Goal: Navigation & Orientation: Find specific page/section

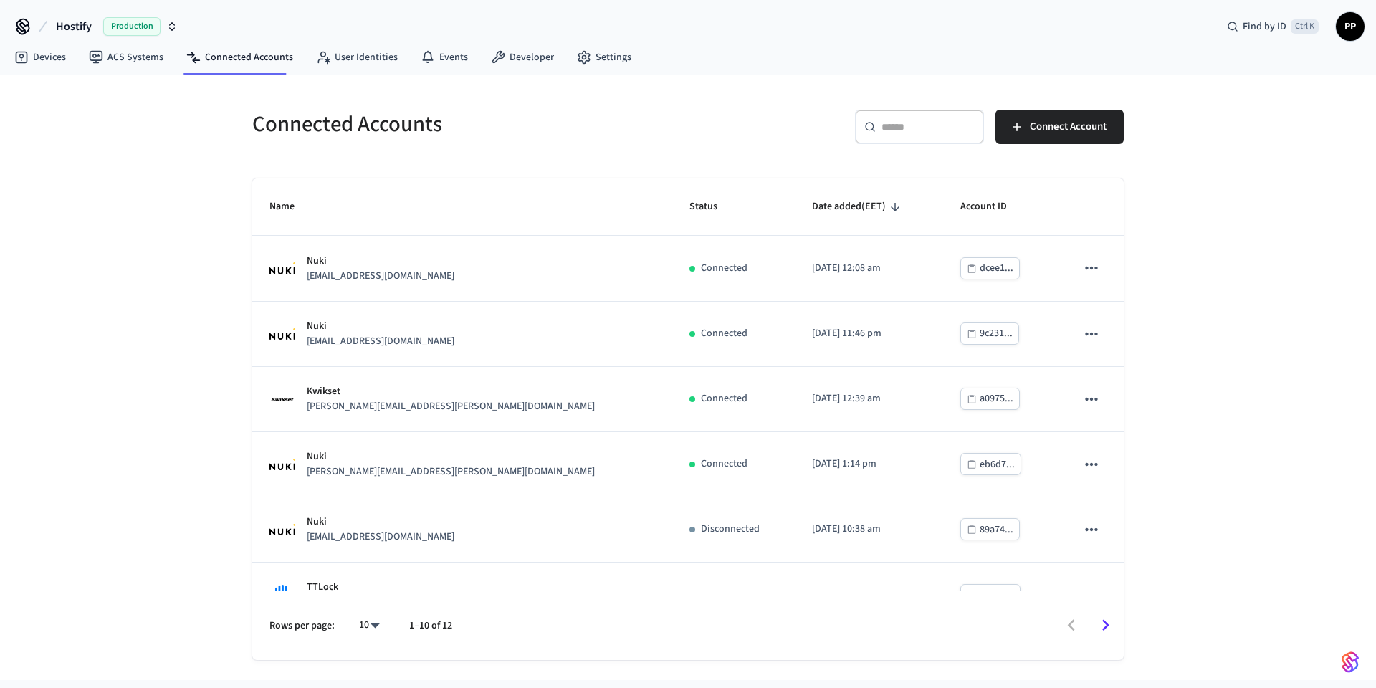
click at [542, 112] on h5 "Connected Accounts" at bounding box center [465, 124] width 427 height 29
click at [527, 119] on h5 "Connected Accounts" at bounding box center [465, 124] width 427 height 29
click at [839, 51] on div "Devices ACS Systems Connected Accounts User Identities Events Developer Settings" at bounding box center [688, 59] width 1376 height 34
